Goal: Use online tool/utility: Use online tool/utility

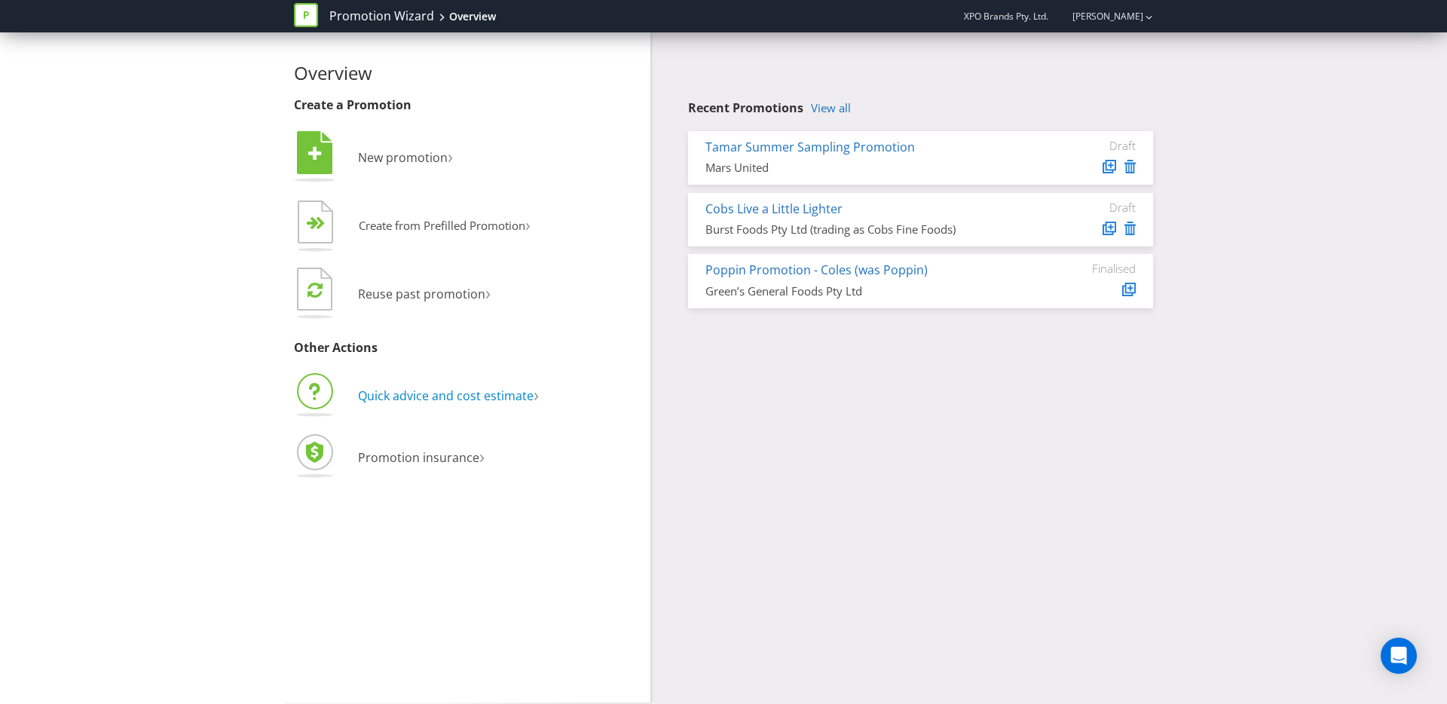
click at [417, 396] on span "Quick advice and cost estimate" at bounding box center [446, 395] width 176 height 17
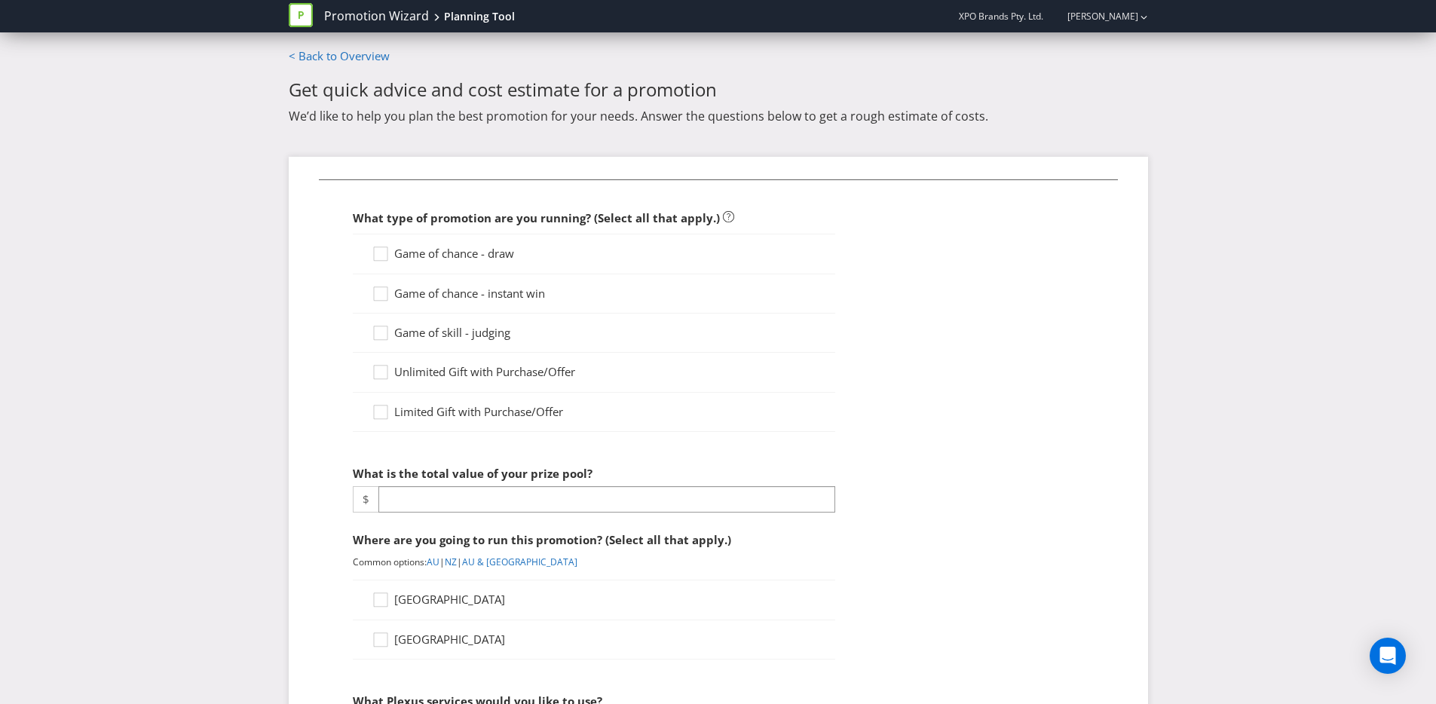
click at [403, 243] on div "Game of chance - draw" at bounding box center [594, 254] width 482 height 40
click at [396, 298] on span "Game of chance - instant win" at bounding box center [469, 293] width 151 height 15
click at [0, 0] on input "Game of chance - instant win" at bounding box center [0, 0] width 0 height 0
click at [377, 258] on icon at bounding box center [383, 257] width 23 height 23
click at [0, 0] on input "Game of chance - draw" at bounding box center [0, 0] width 0 height 0
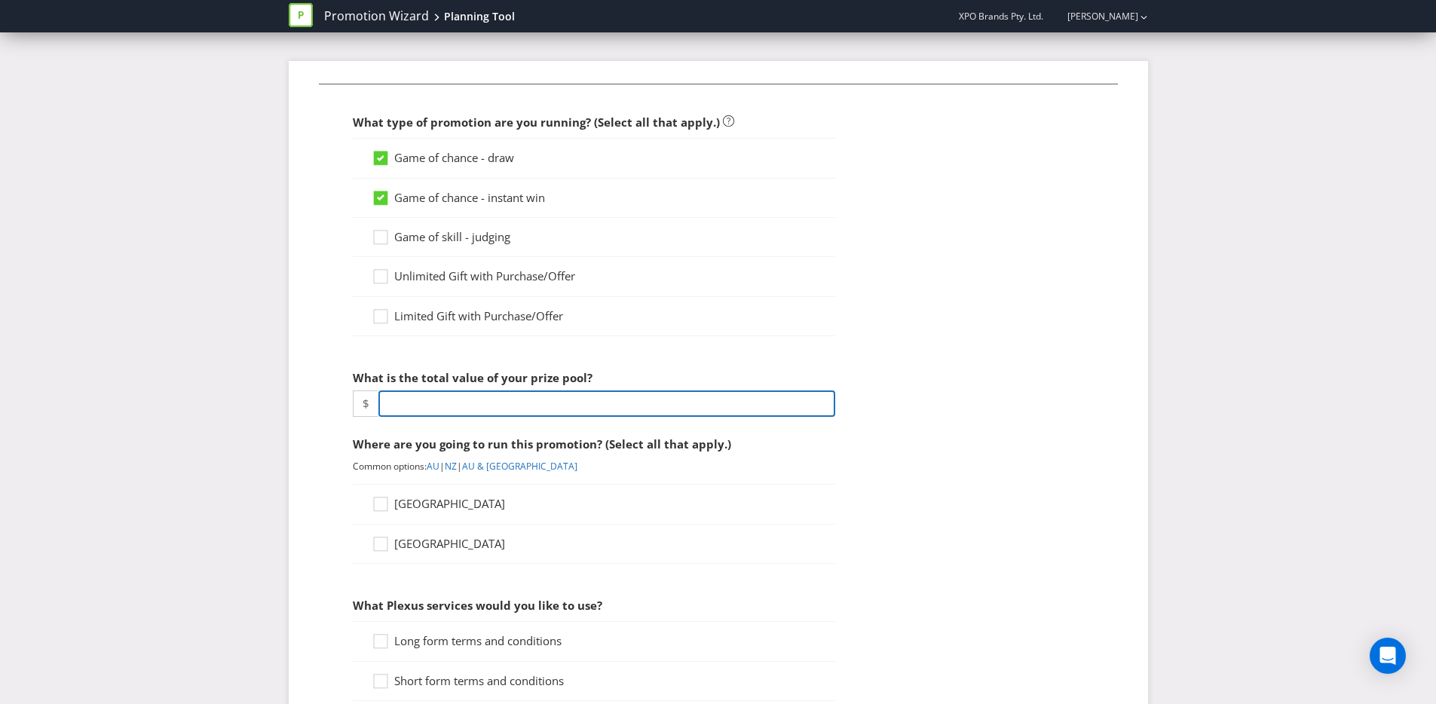
click at [447, 399] on input "number" at bounding box center [606, 403] width 457 height 26
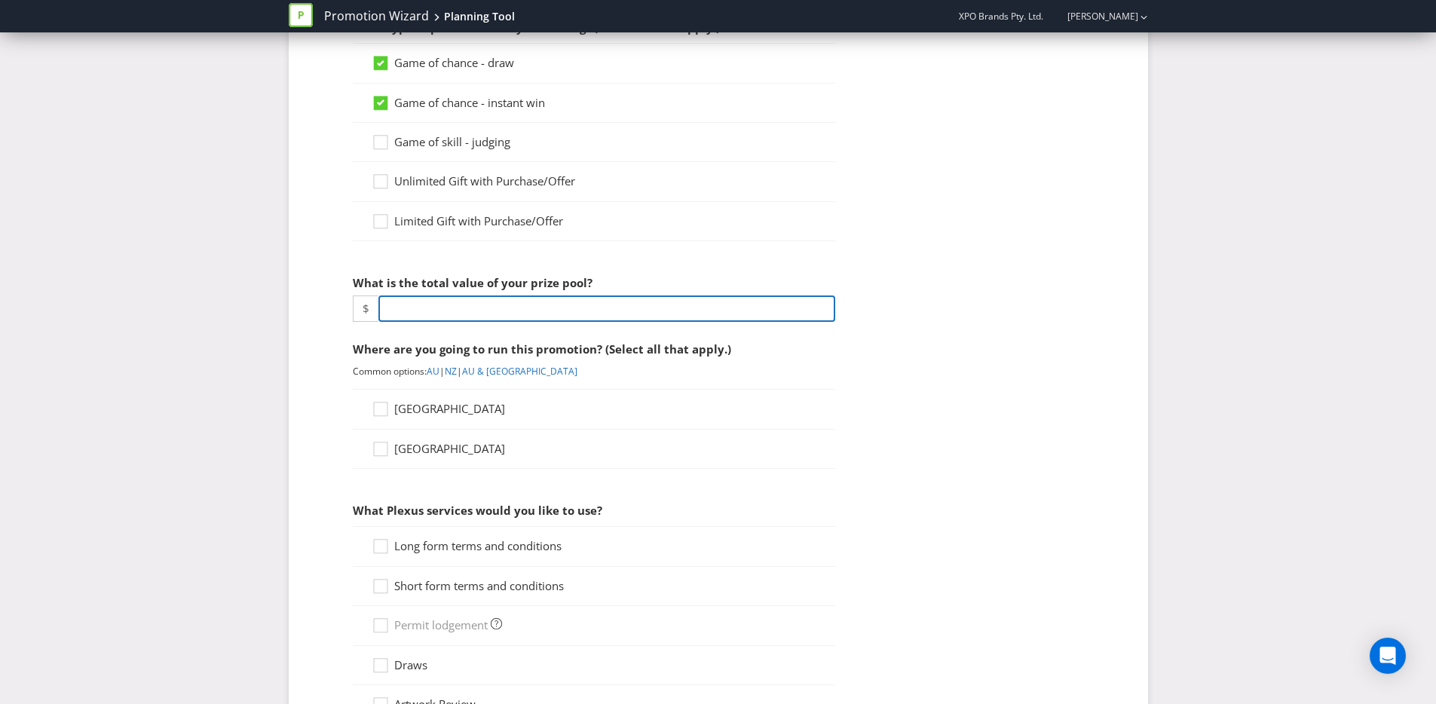
scroll to position [199, 0]
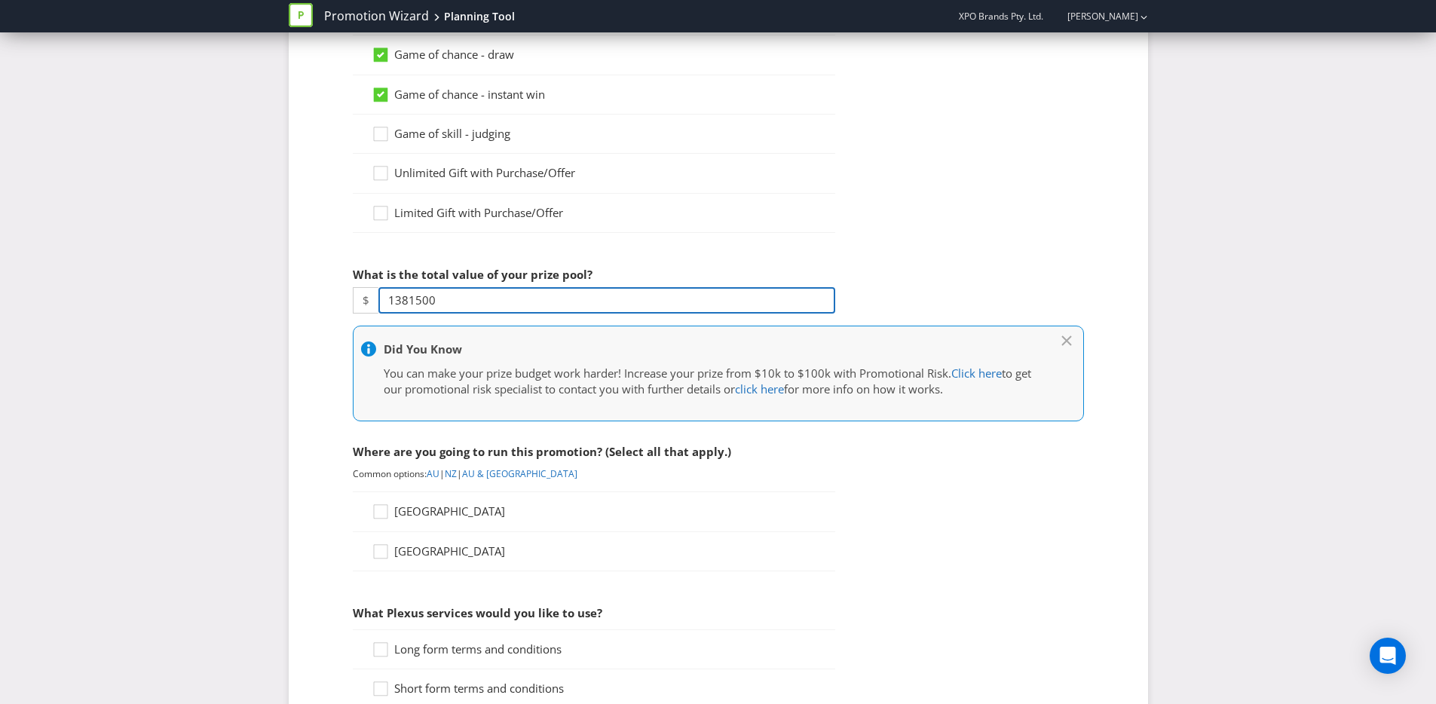
type input "1381500"
click at [255, 353] on div "Promotion Wizard Planning Tool XPO Brands Pty. Ltd. [PERSON_NAME] Promotion Wiz…" at bounding box center [718, 516] width 1436 height 1430
click at [1010, 286] on fieldset "What type of promotion are you running? (Select all that apply.) Game of chance…" at bounding box center [718, 555] width 799 height 1150
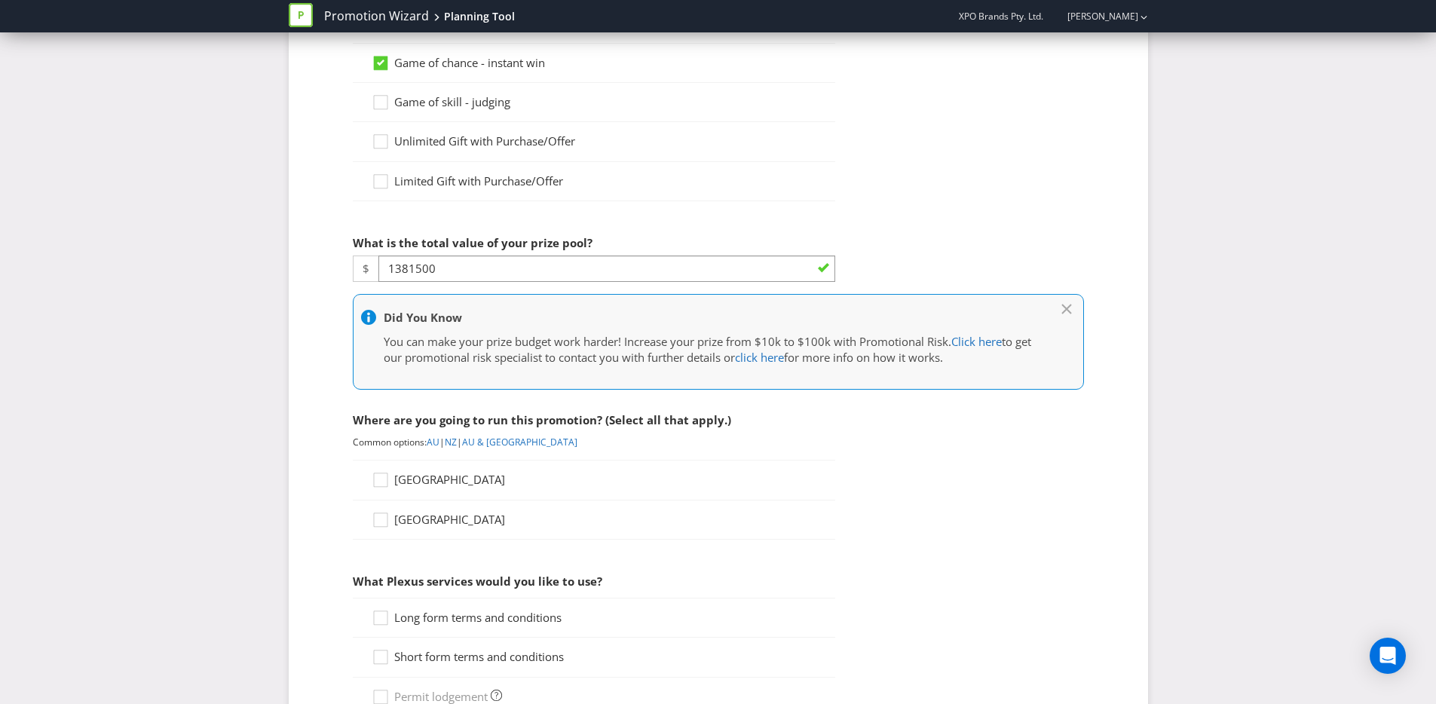
scroll to position [252, 0]
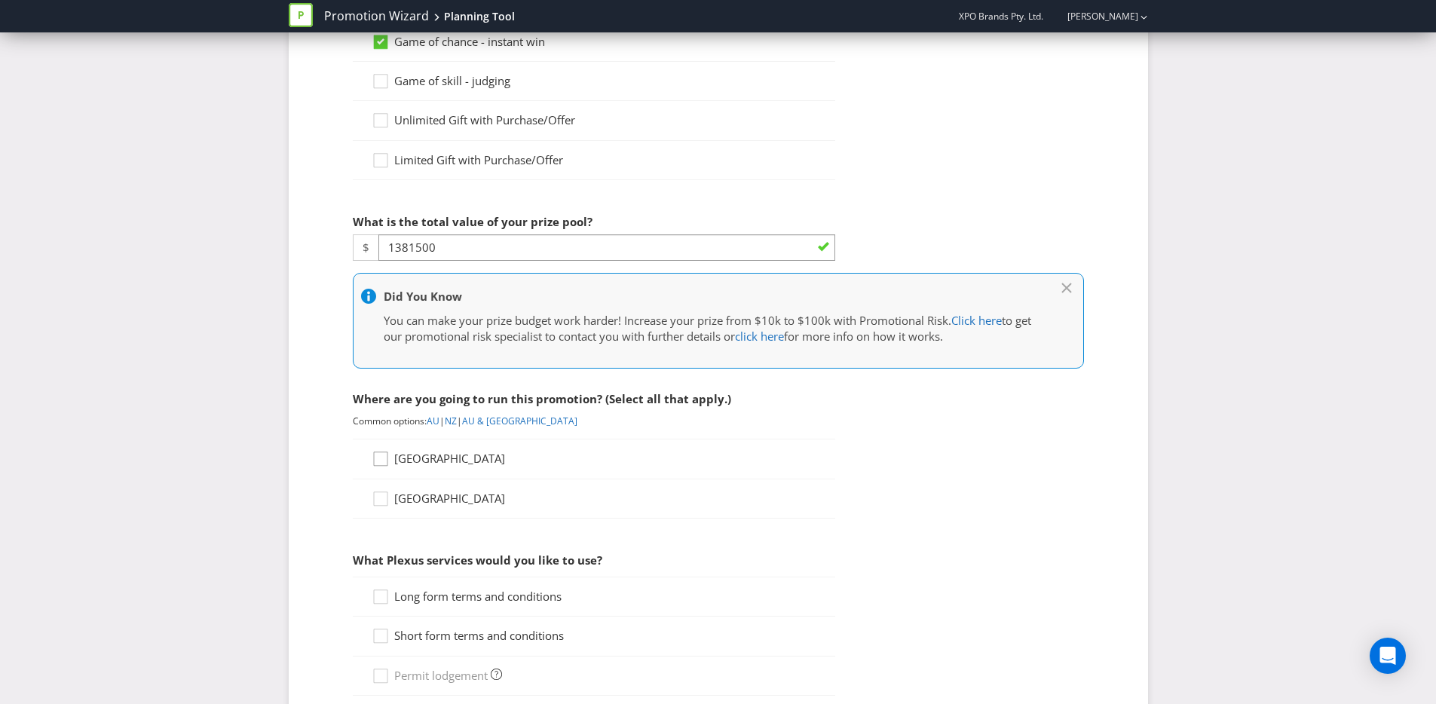
click at [386, 457] on icon at bounding box center [383, 462] width 23 height 23
click at [0, 0] on input "[GEOGRAPHIC_DATA]" at bounding box center [0, 0] width 0 height 0
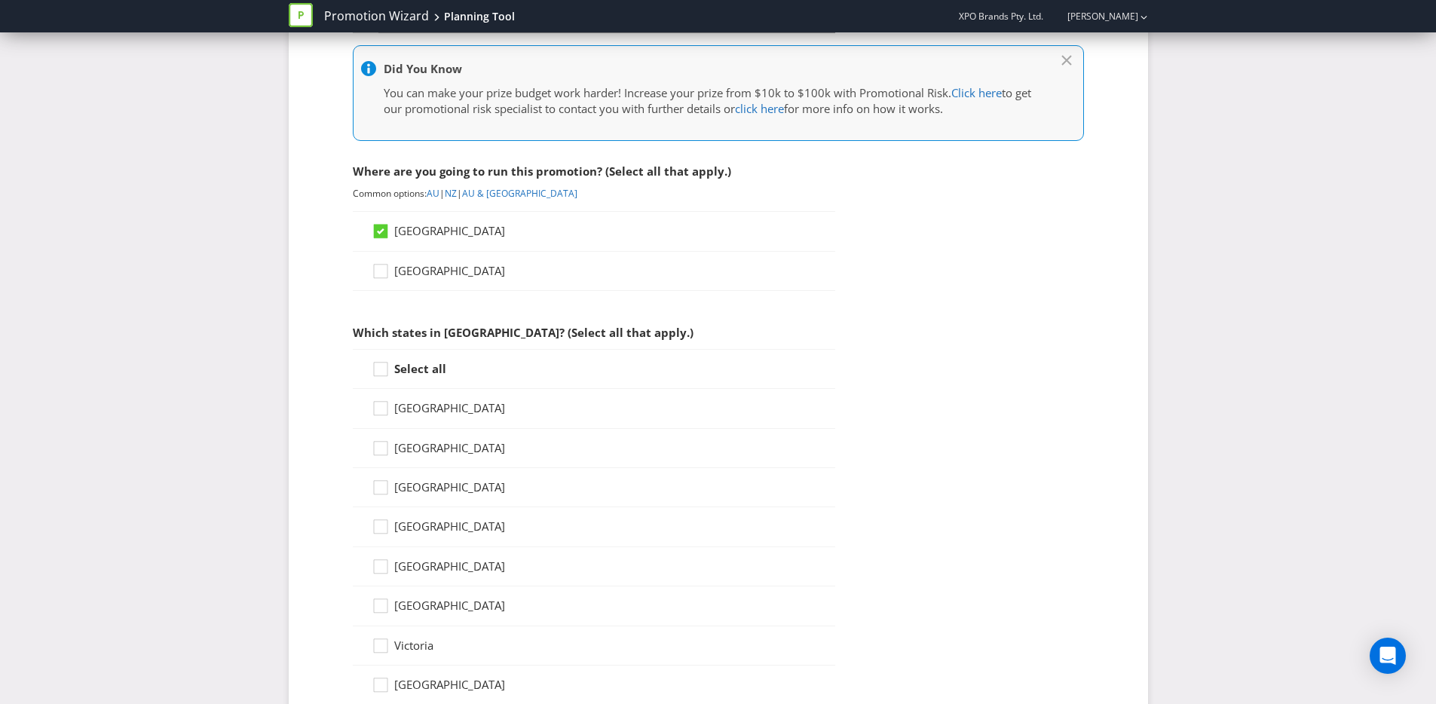
click at [417, 374] on strong "Select all" at bounding box center [420, 368] width 52 height 15
click at [0, 0] on input "Select all" at bounding box center [0, 0] width 0 height 0
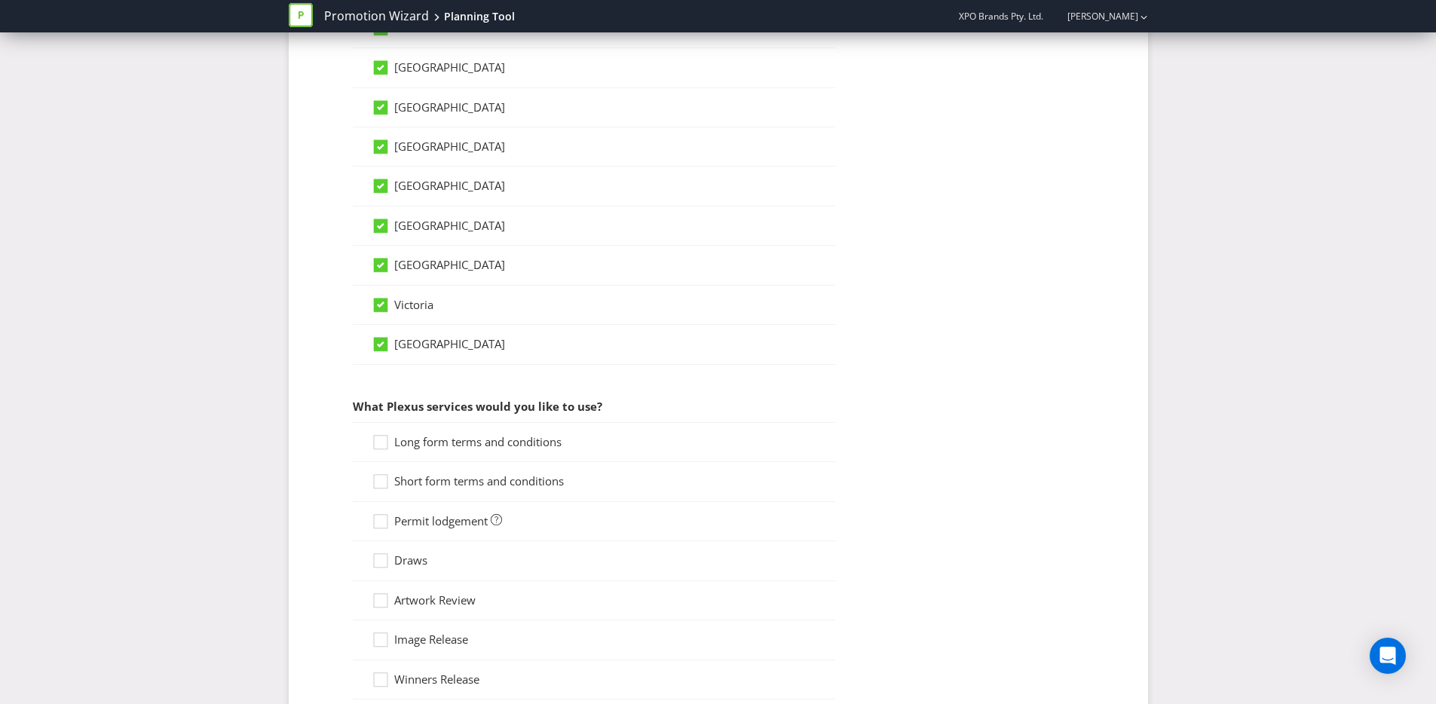
scroll to position [860, 0]
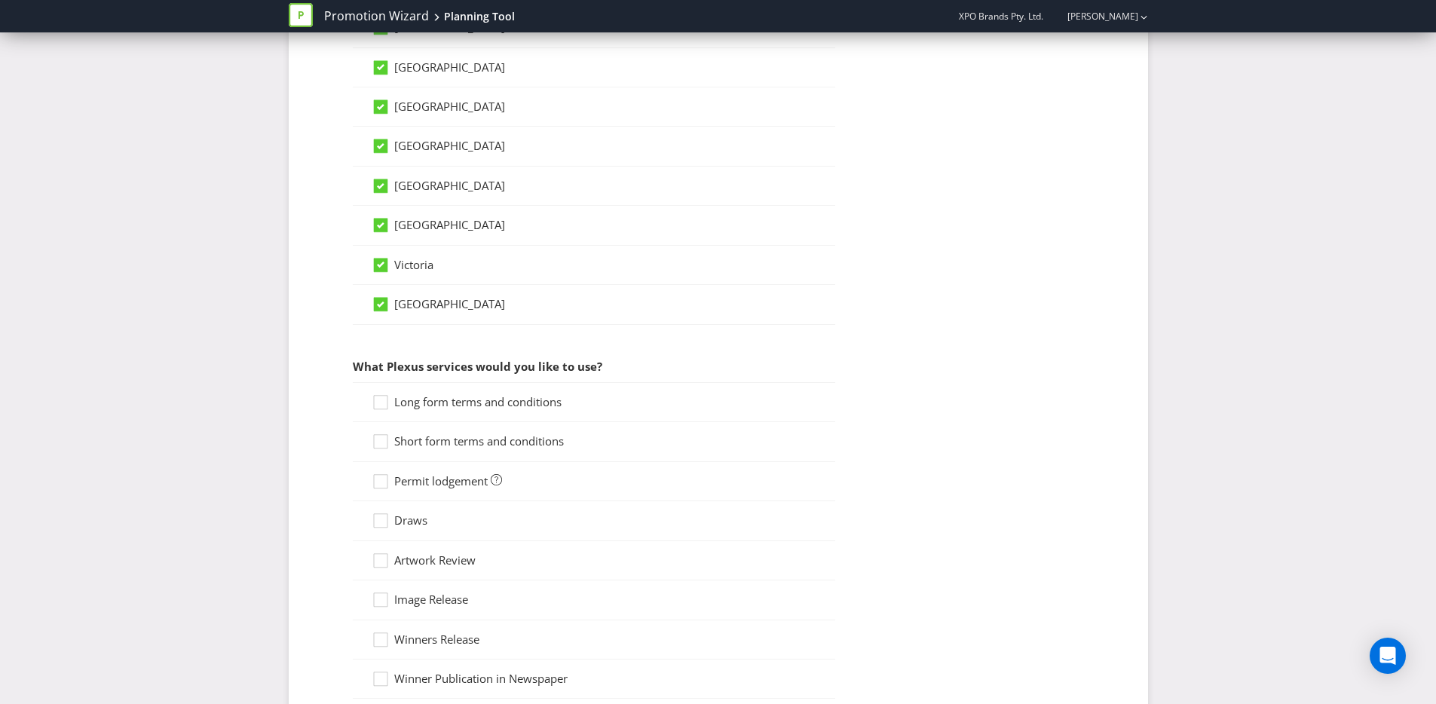
click at [436, 400] on span "Long form terms and conditions" at bounding box center [477, 401] width 167 height 15
click at [0, 0] on input "Long form terms and conditions" at bounding box center [0, 0] width 0 height 0
click at [396, 434] on span "Short form terms and conditions" at bounding box center [479, 440] width 170 height 15
click at [0, 0] on input "Short form terms and conditions" at bounding box center [0, 0] width 0 height 0
click at [397, 483] on span "Permit lodgement" at bounding box center [440, 480] width 93 height 15
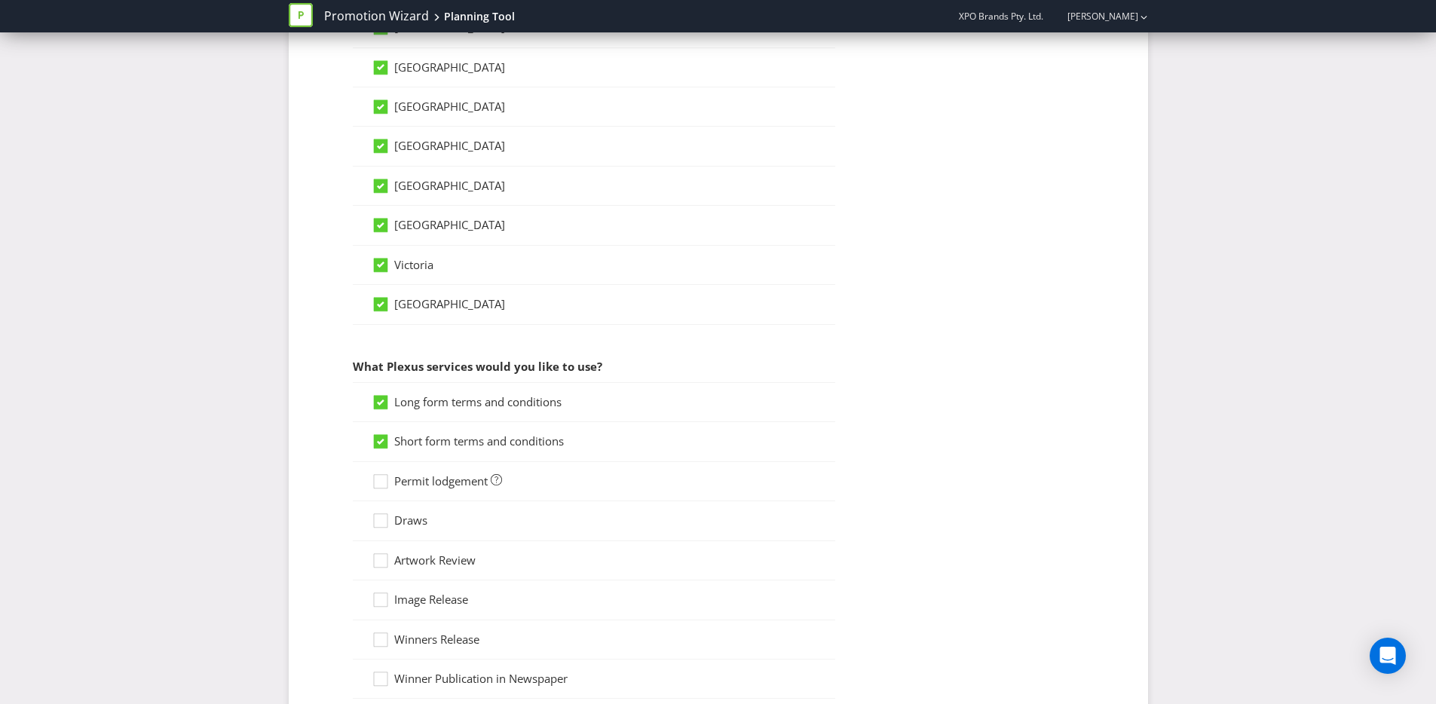
click at [0, 0] on input "Permit lodgement" at bounding box center [0, 0] width 0 height 0
click at [384, 520] on icon at bounding box center [383, 523] width 23 height 23
click at [0, 0] on input "Draws" at bounding box center [0, 0] width 0 height 0
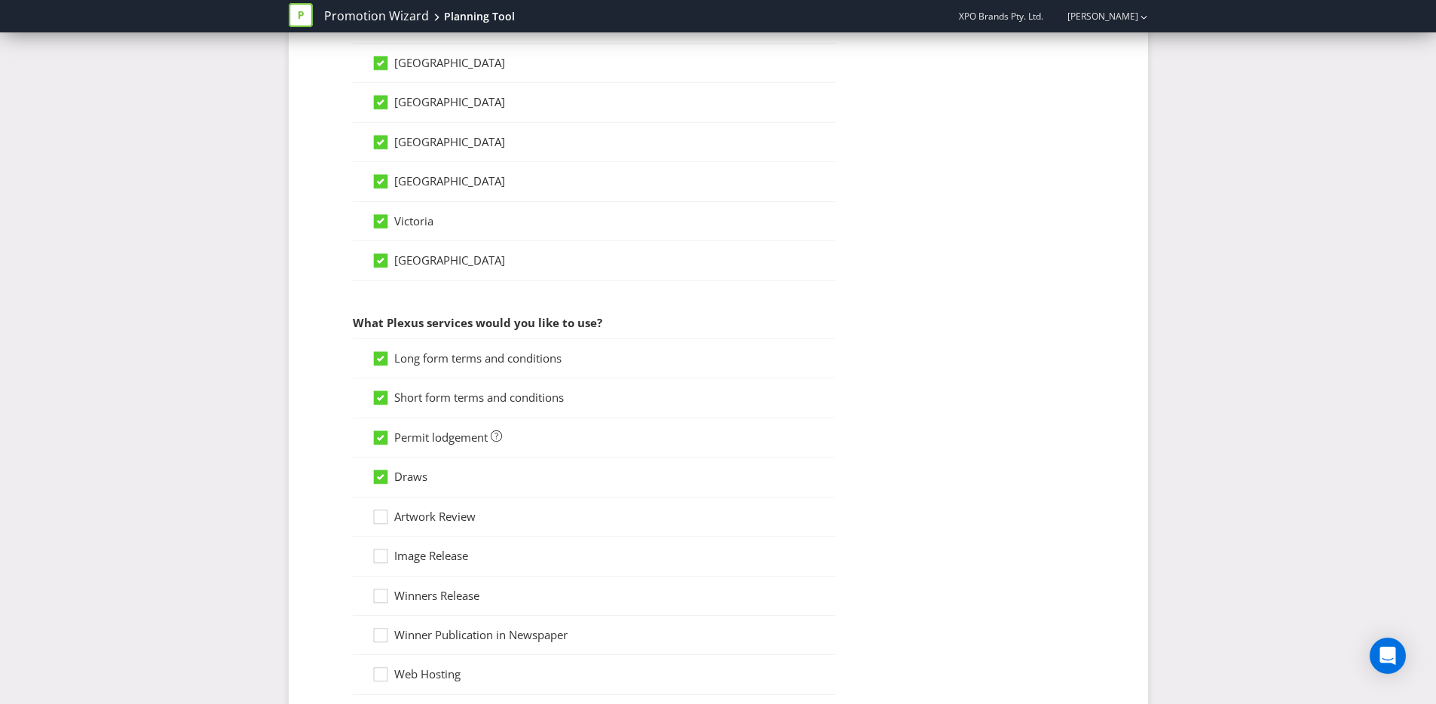
scroll to position [1134, 0]
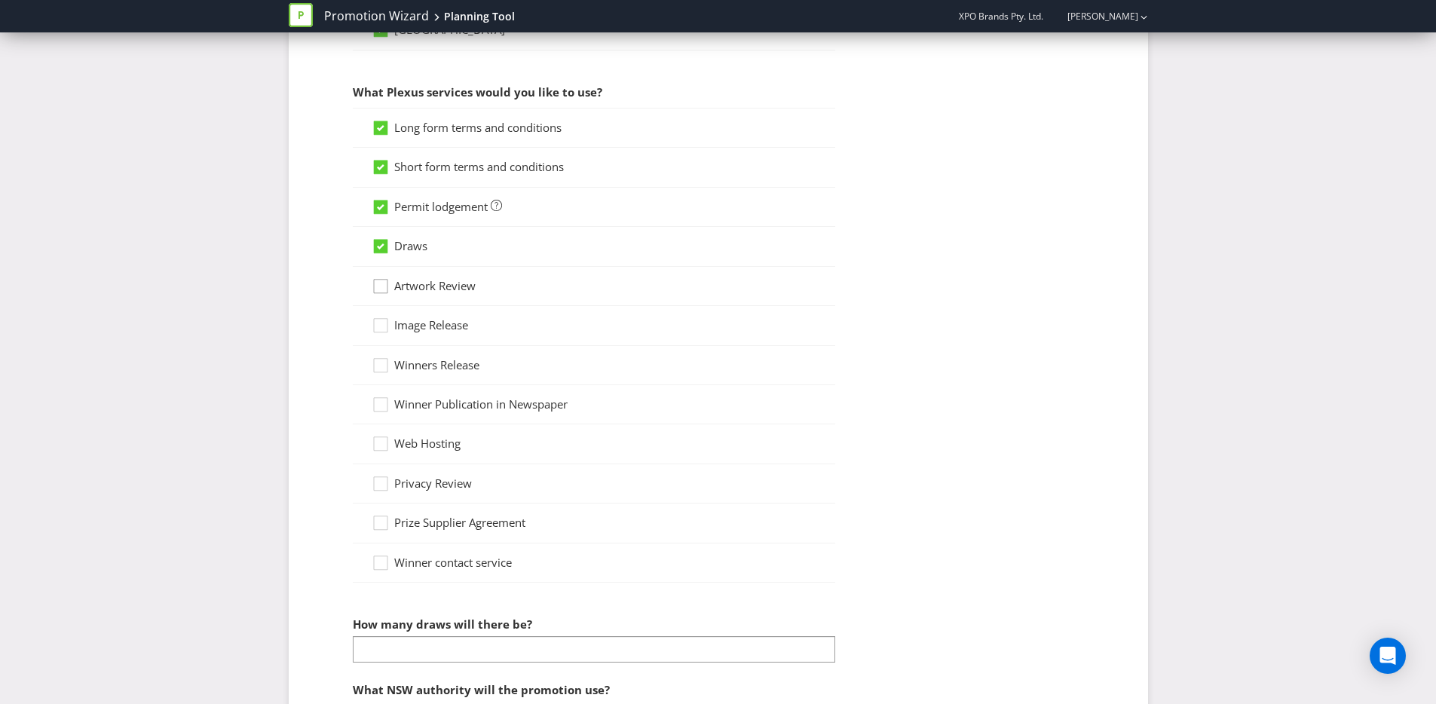
click at [382, 289] on icon at bounding box center [383, 289] width 23 height 23
click at [0, 0] on input "Artwork Review" at bounding box center [0, 0] width 0 height 0
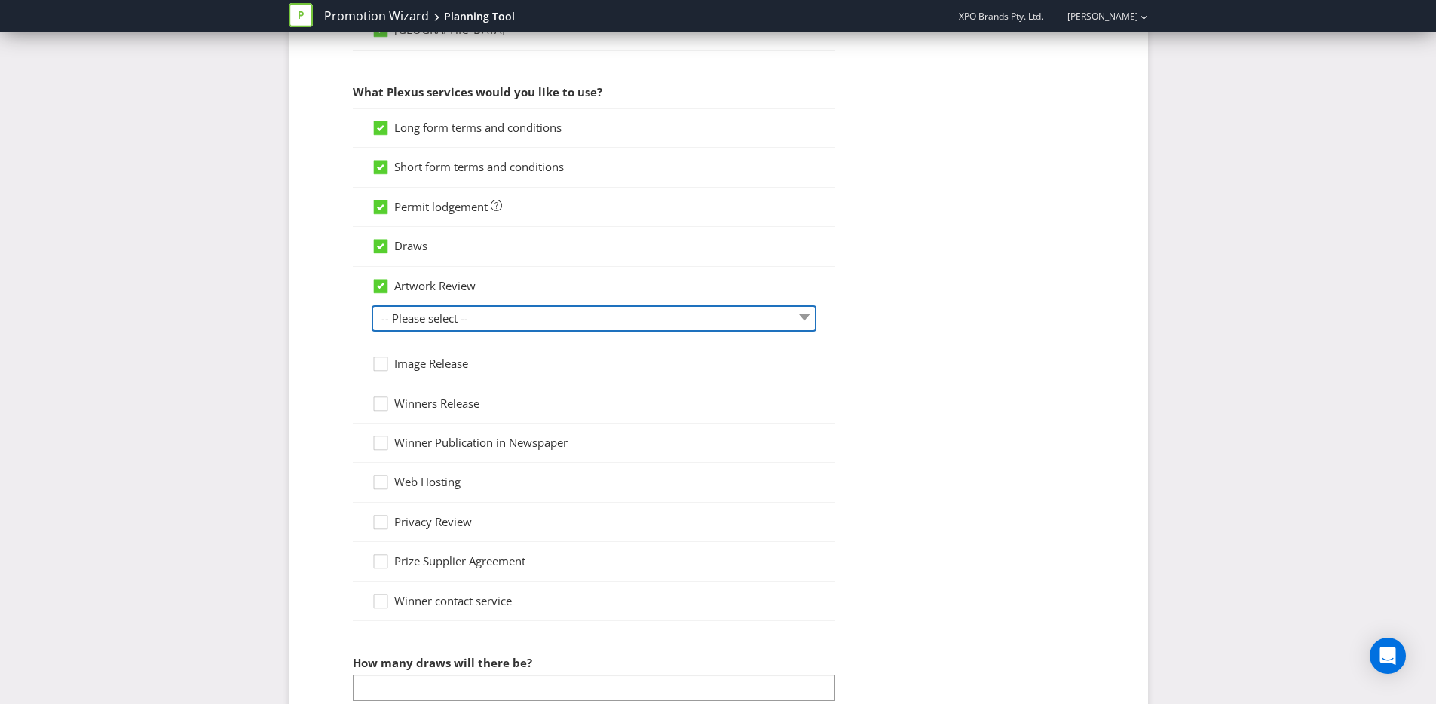
click at [414, 312] on select "-- Please select -- 1 piece 2-4 pieces (provided at same time) 5-7 pieces (prov…" at bounding box center [594, 318] width 445 height 26
click at [382, 285] on icon at bounding box center [381, 286] width 8 height 6
click at [0, 0] on input "Artwork Review" at bounding box center [0, 0] width 0 height 0
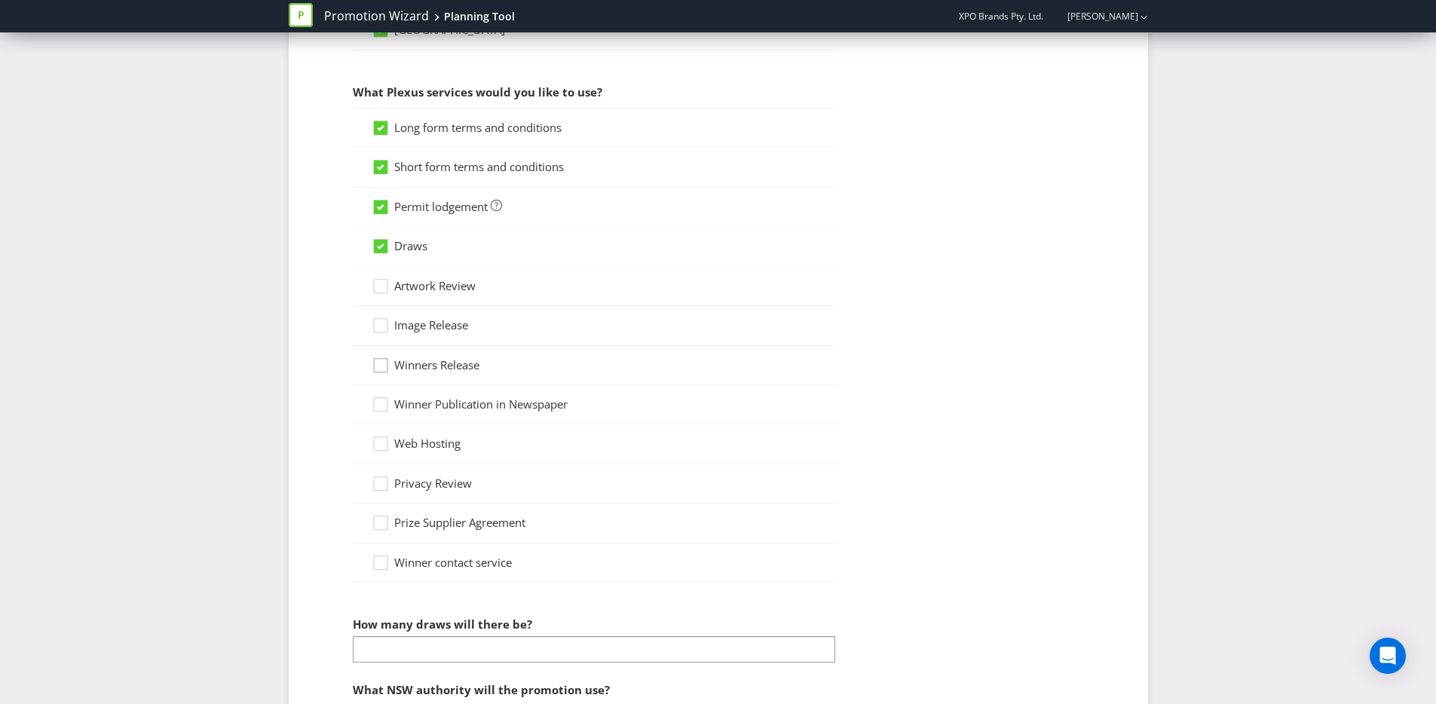
click at [378, 360] on div at bounding box center [381, 360] width 8 height 8
click at [0, 0] on input "Winners Release" at bounding box center [0, 0] width 0 height 0
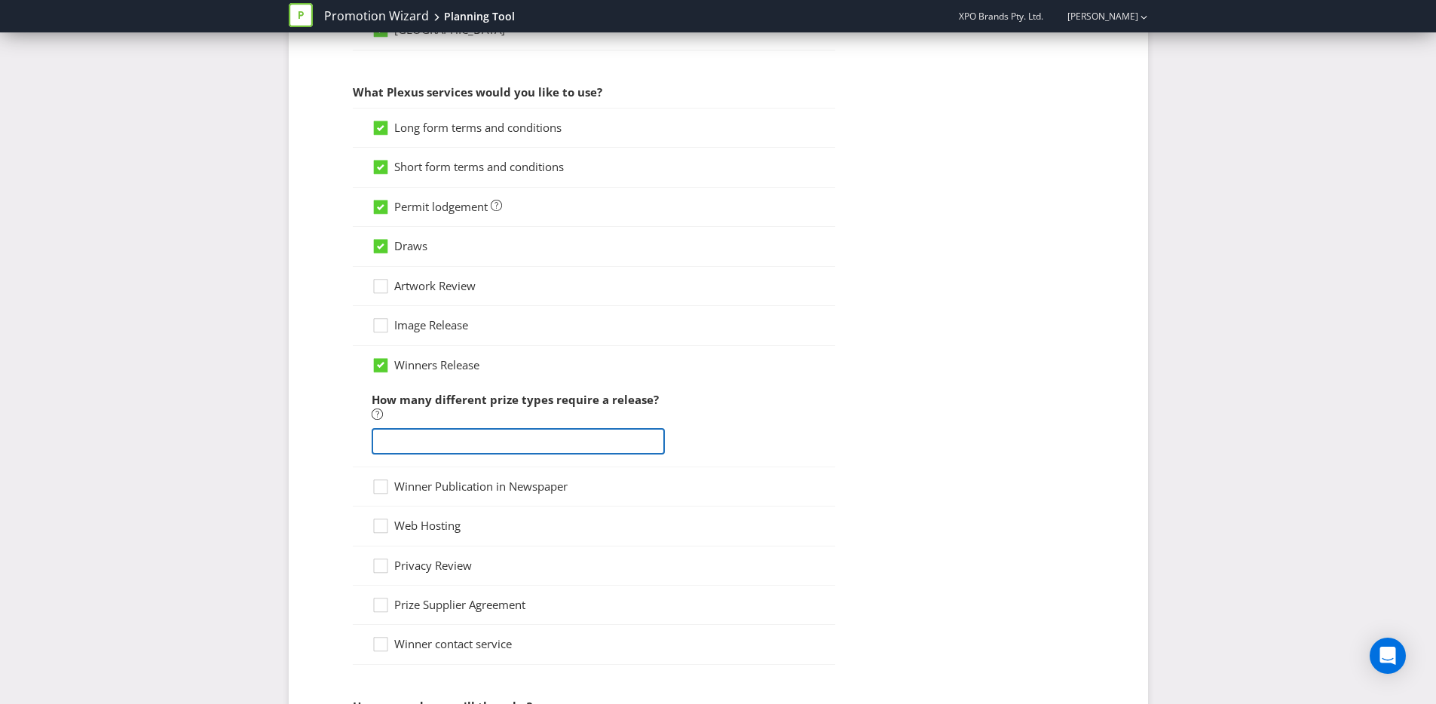
click at [420, 442] on input "number" at bounding box center [519, 441] width 294 height 26
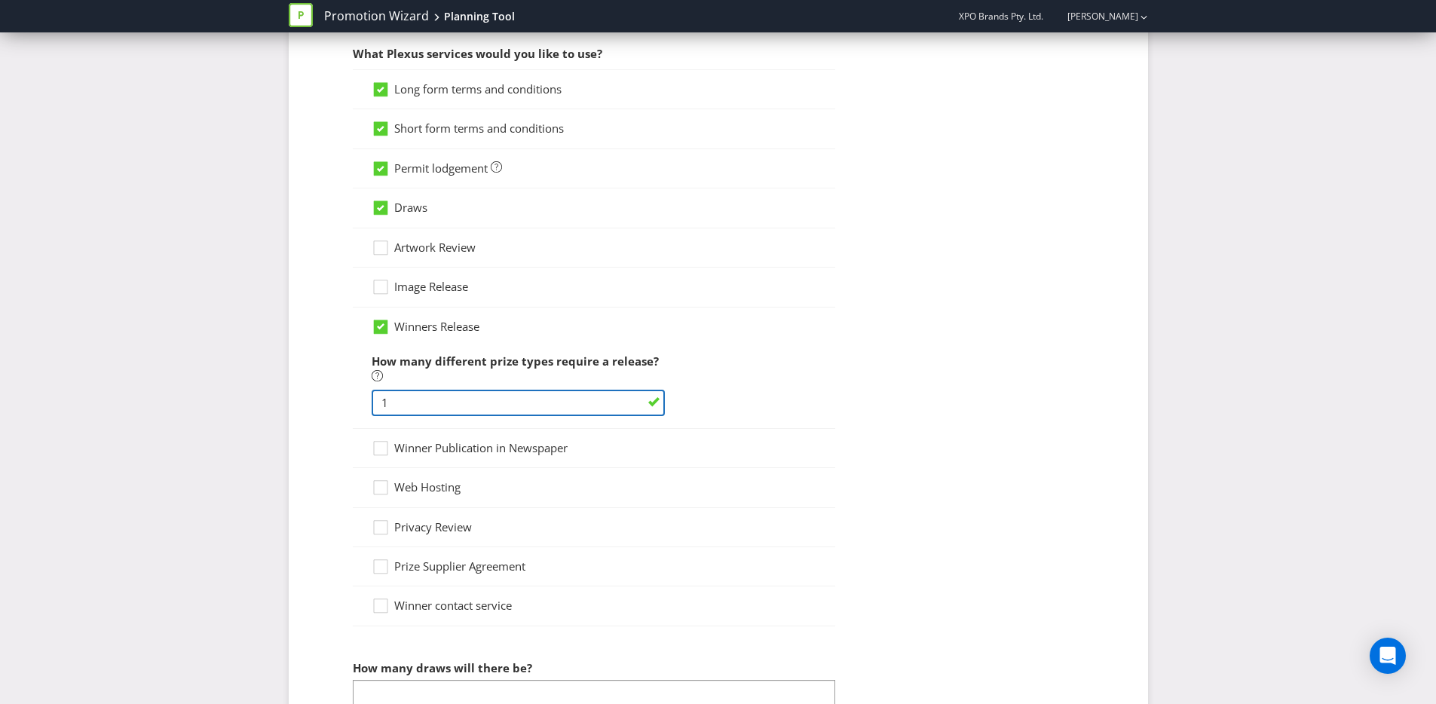
scroll to position [1347, 0]
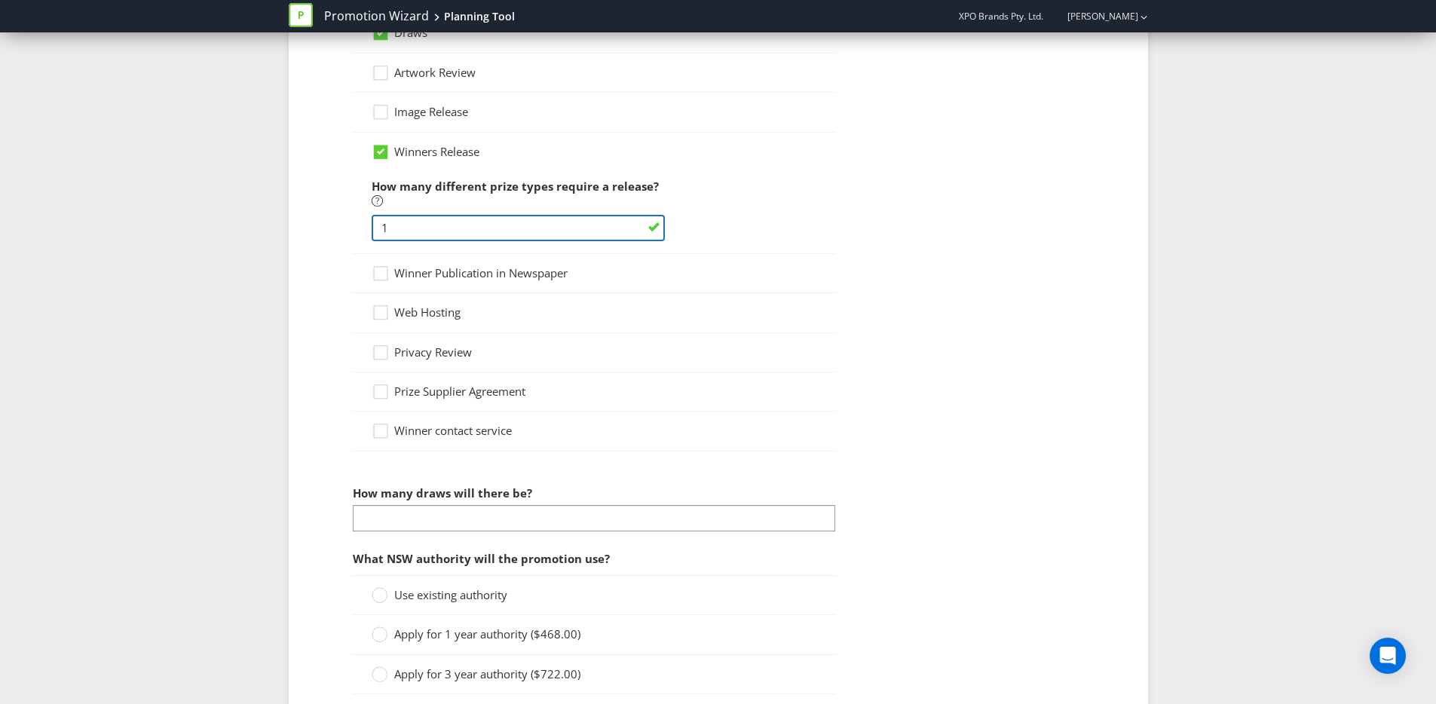
type input "1"
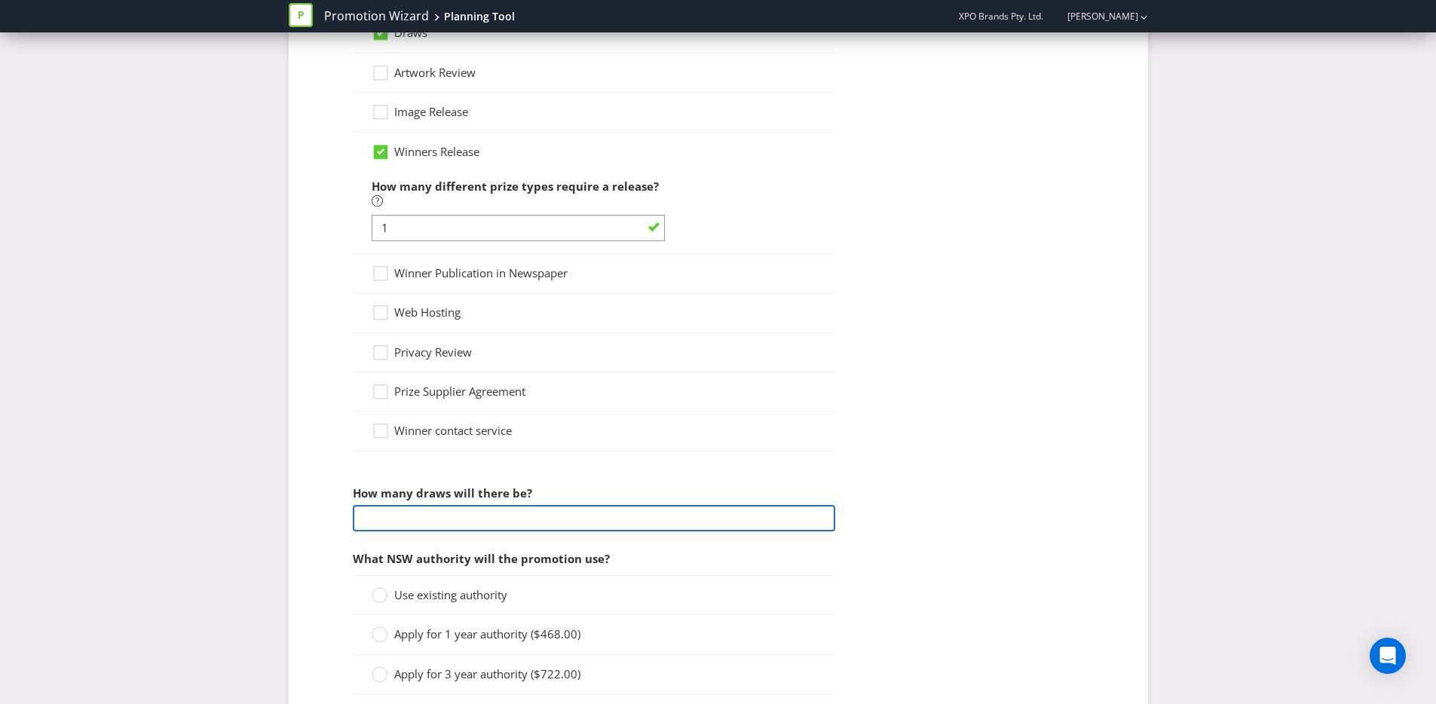
click at [508, 526] on input "number" at bounding box center [594, 518] width 482 height 26
type input "-1"
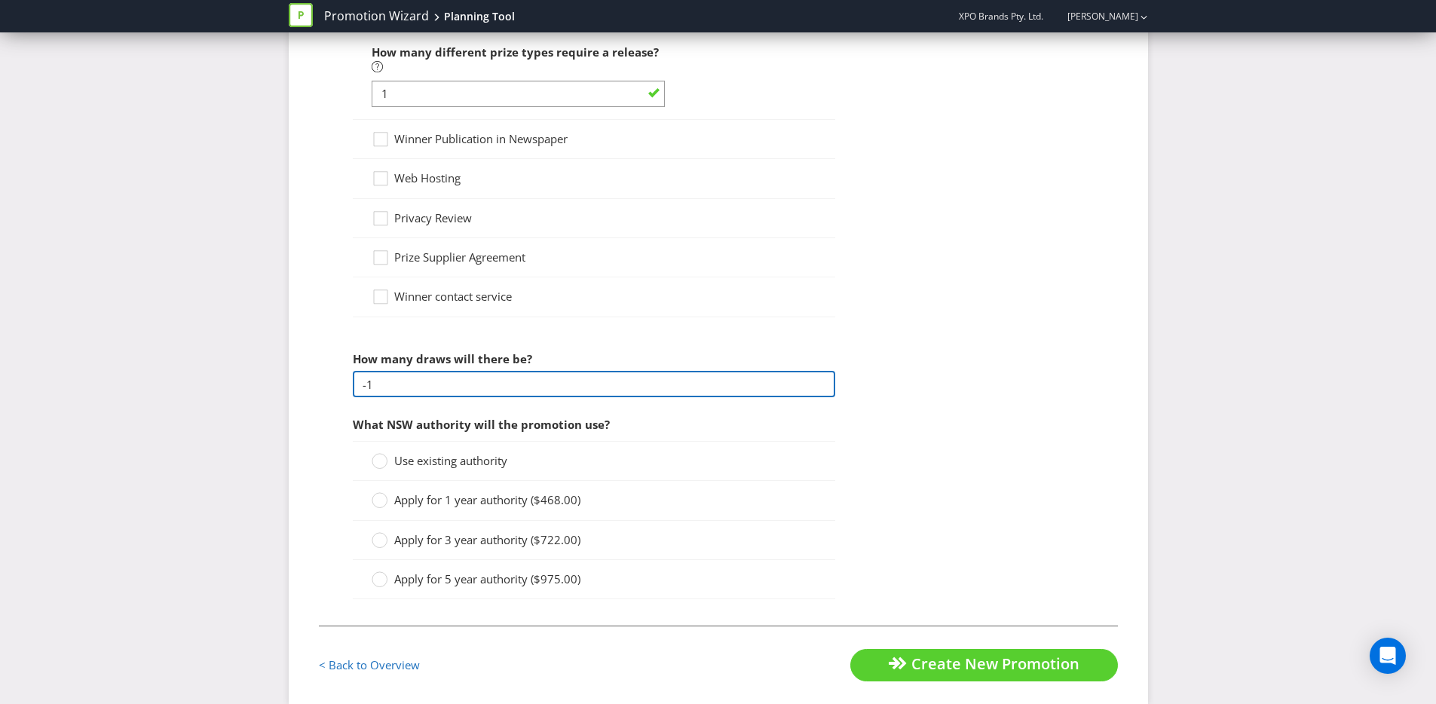
scroll to position [1499, 0]
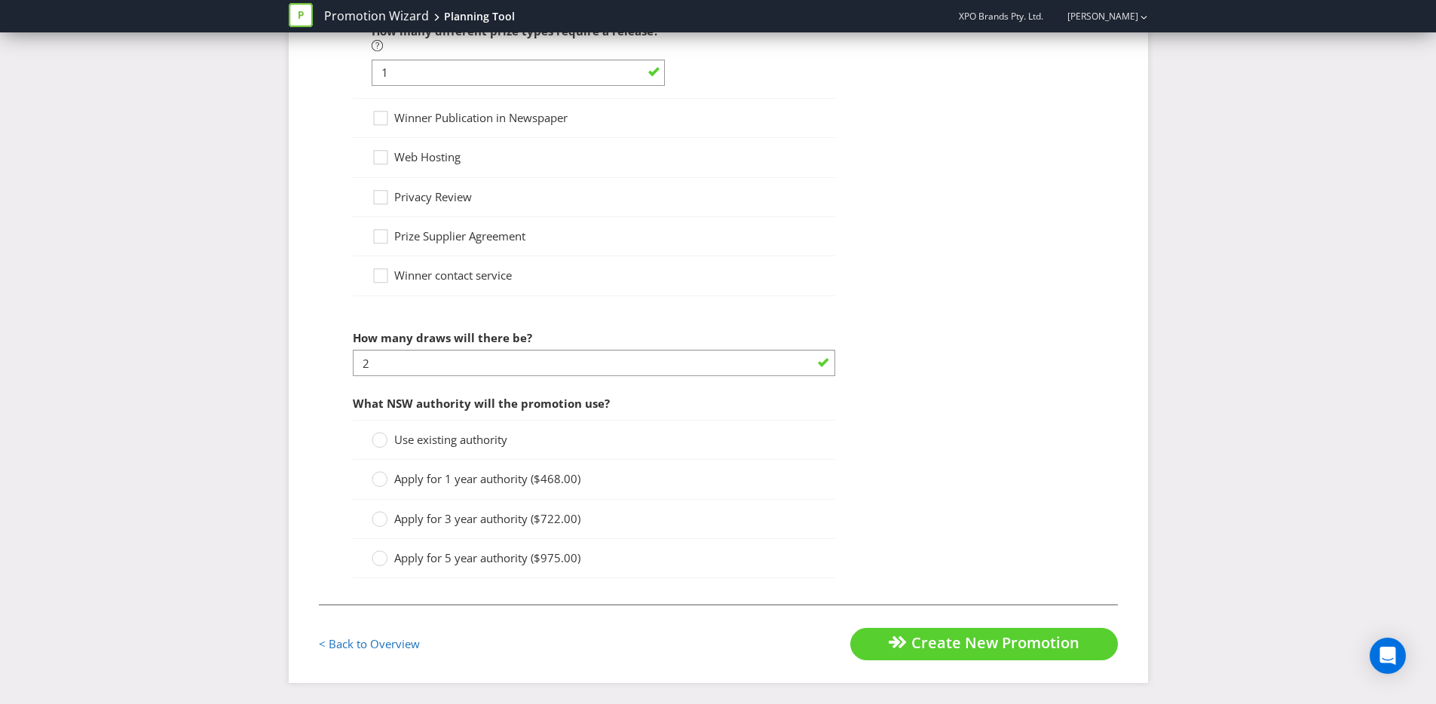
scroll to position [1504, 0]
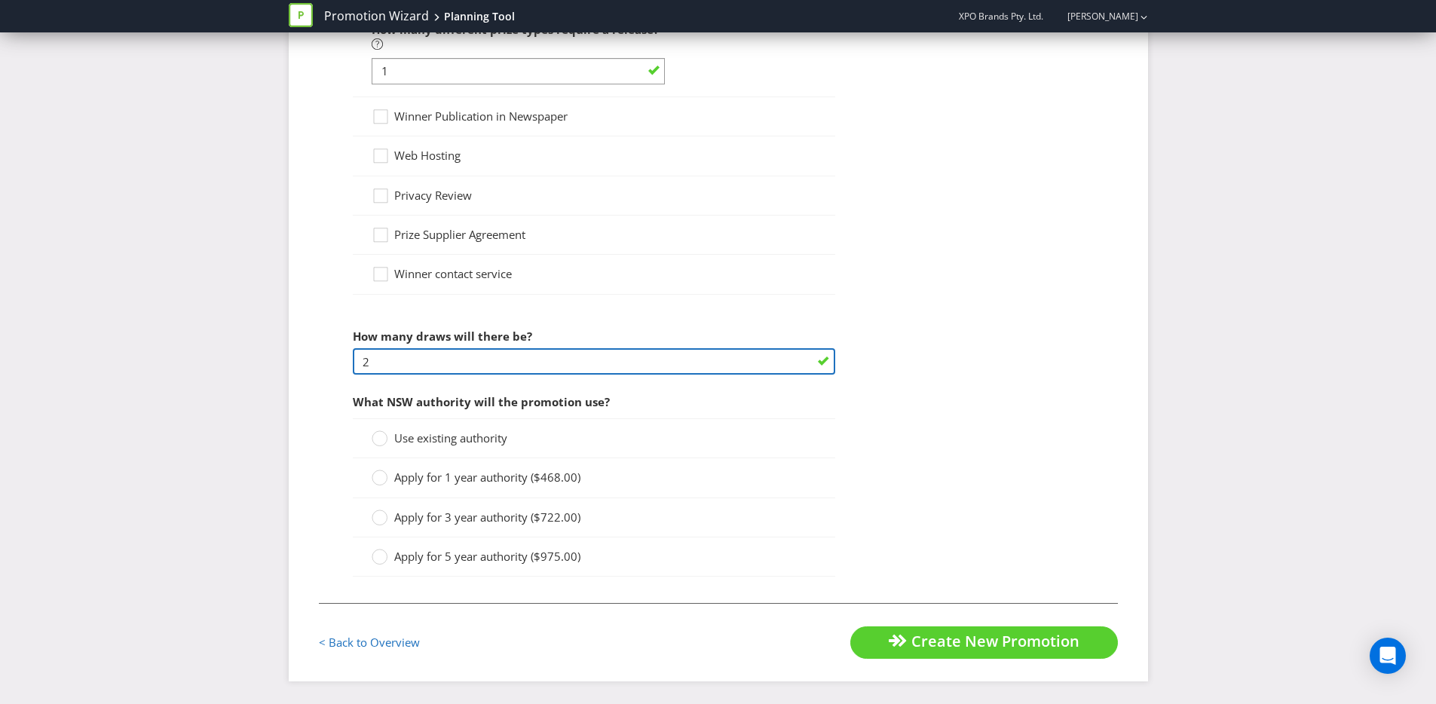
drag, startPoint x: 445, startPoint y: 369, endPoint x: 323, endPoint y: 366, distance: 122.1
type input "1"
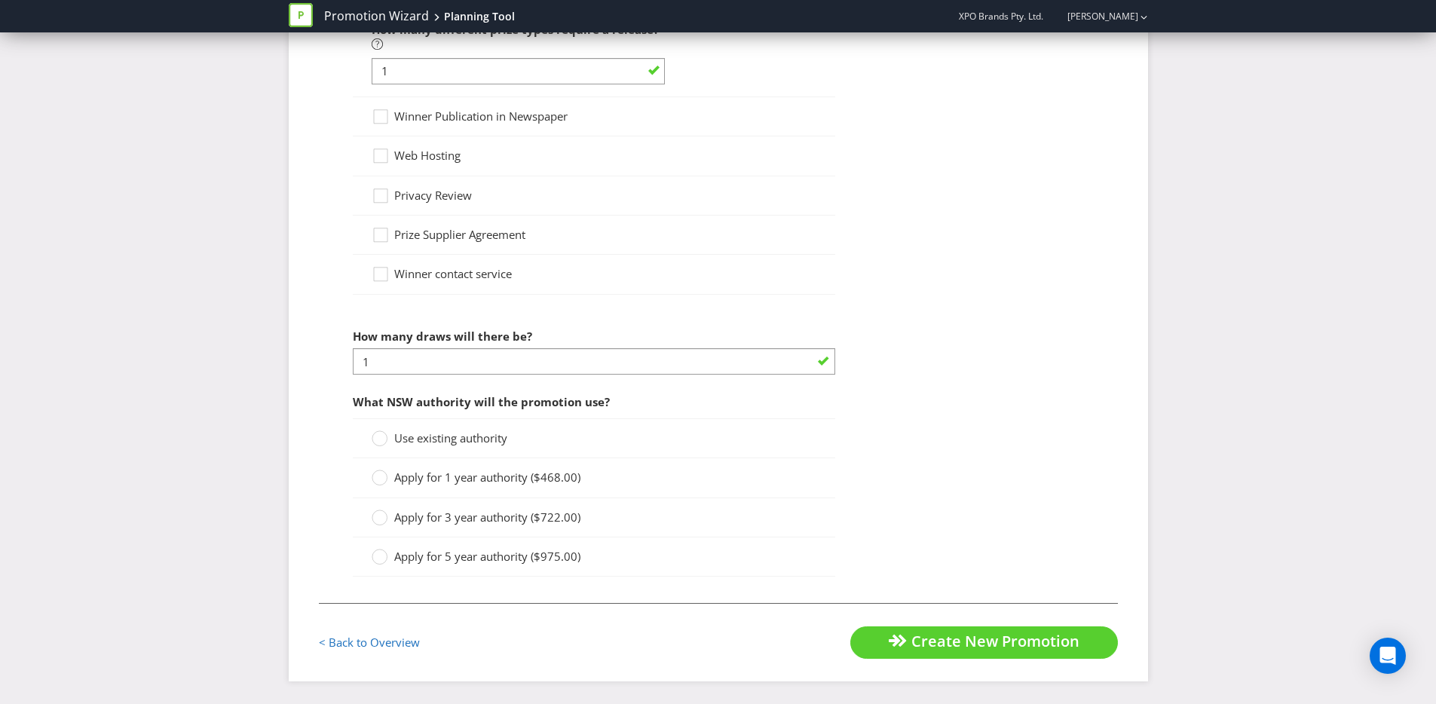
click at [484, 439] on span "Use existing authority" at bounding box center [450, 437] width 113 height 15
click at [0, 0] on input "Use existing authority" at bounding box center [0, 0] width 0 height 0
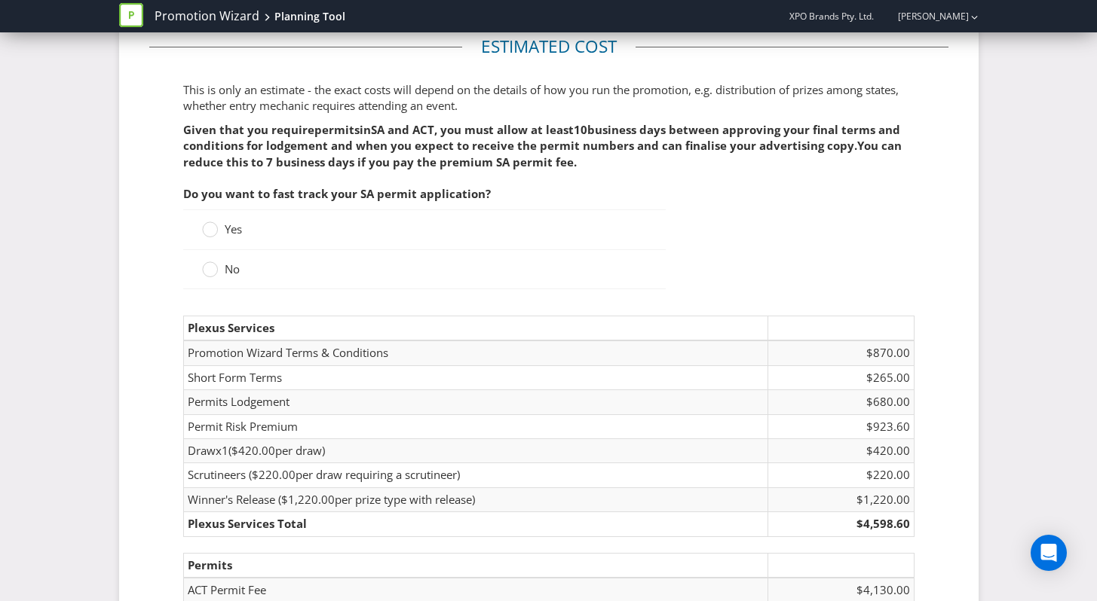
scroll to position [2293, 0]
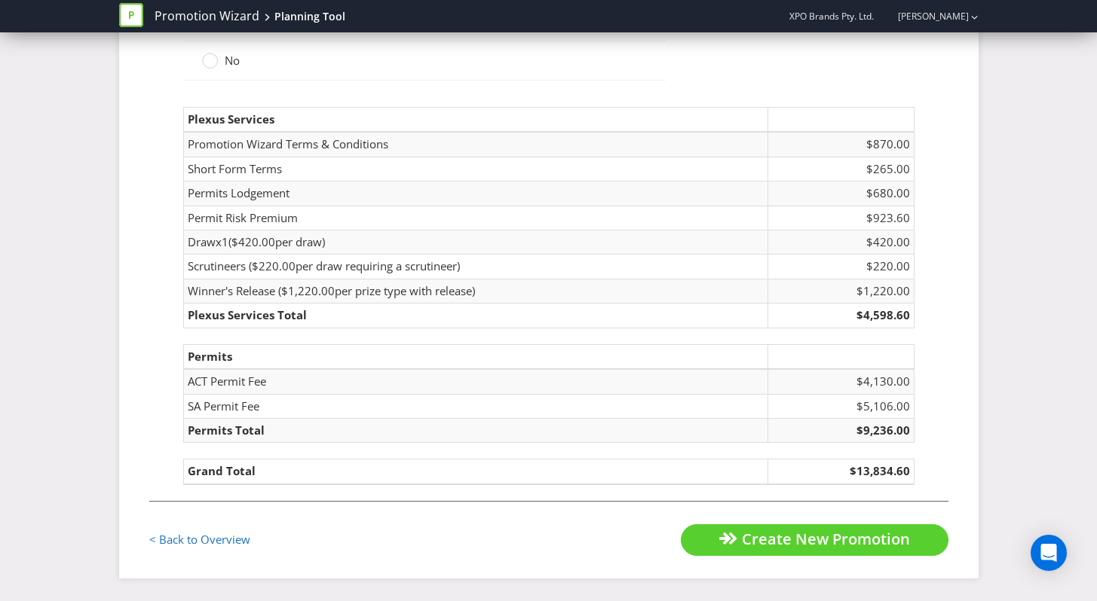
click at [194, 286] on span "Winner's Release (" at bounding box center [234, 290] width 93 height 15
drag, startPoint x: 213, startPoint y: 199, endPoint x: 365, endPoint y: 197, distance: 152.2
click at [365, 197] on td "Permits Lodgement" at bounding box center [475, 194] width 584 height 24
